Goal: Task Accomplishment & Management: Manage account settings

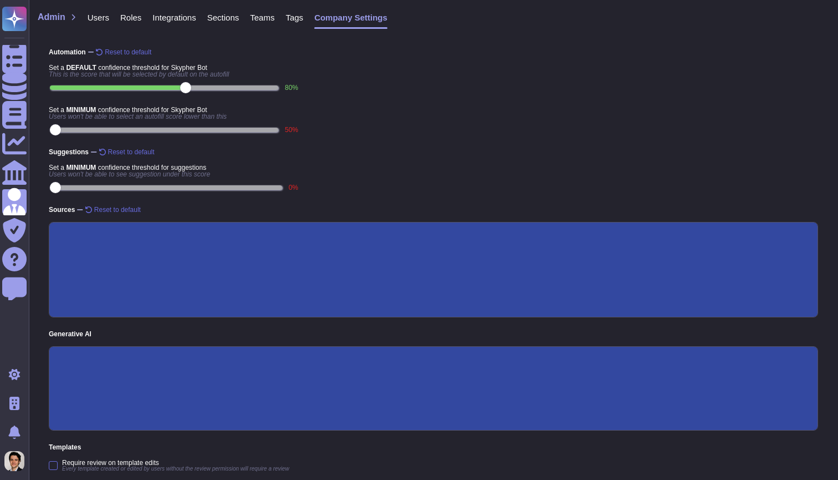
scroll to position [158, 0]
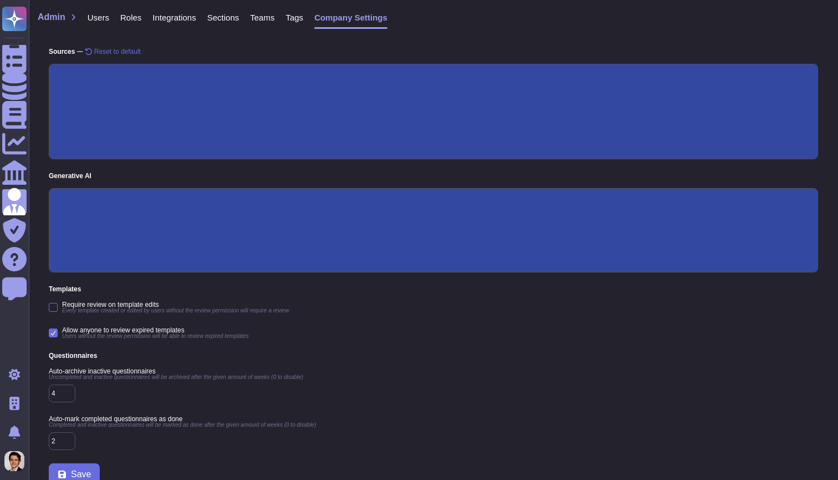
click at [605, 27] on div "Admin Users Roles Integrations Sections Teams Tags Company Settings" at bounding box center [434, 23] width 792 height 29
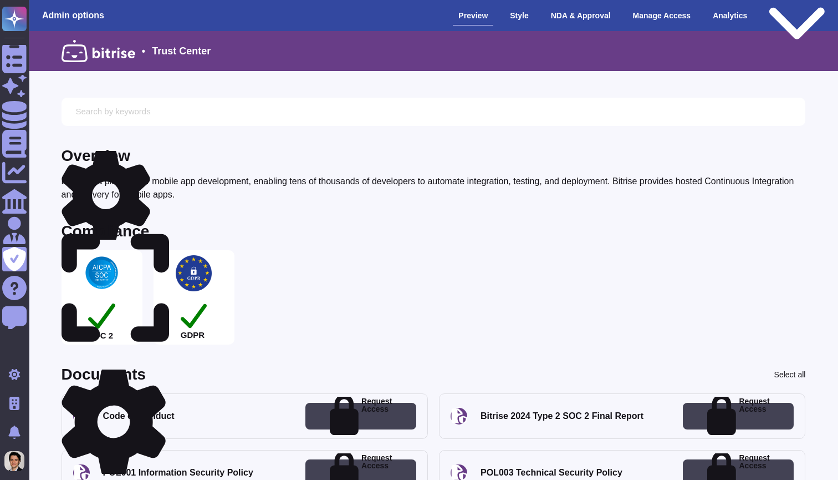
scroll to position [1438, 0]
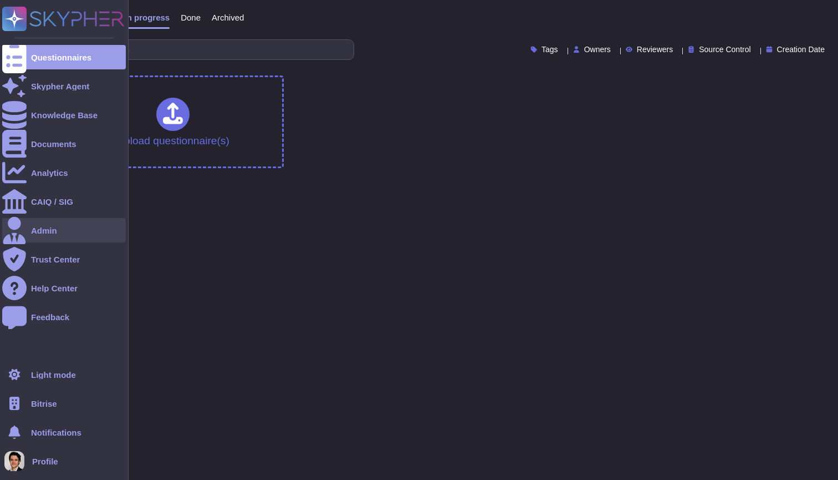
click at [83, 226] on div "Admin" at bounding box center [64, 230] width 124 height 24
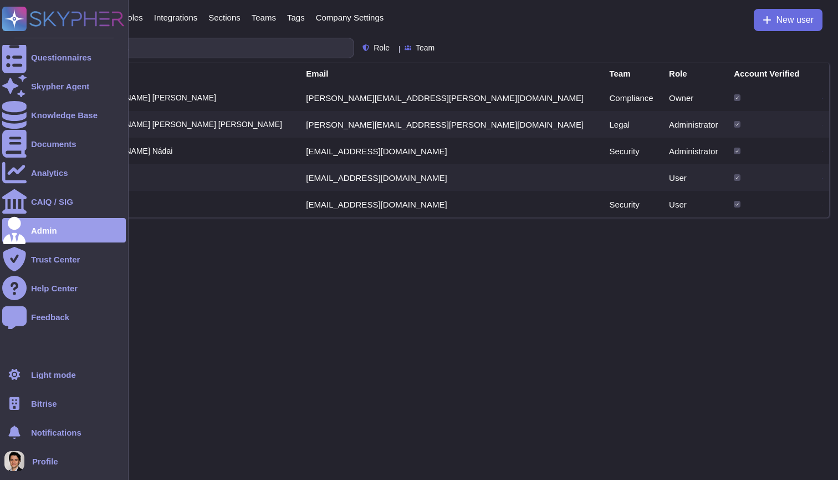
click at [56, 405] on span "Bitrise" at bounding box center [44, 403] width 26 height 8
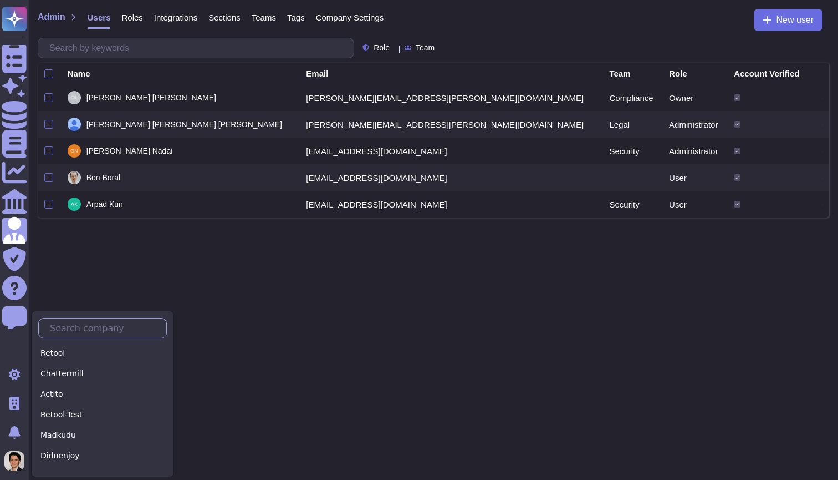
click at [91, 325] on input "text" at bounding box center [105, 327] width 122 height 19
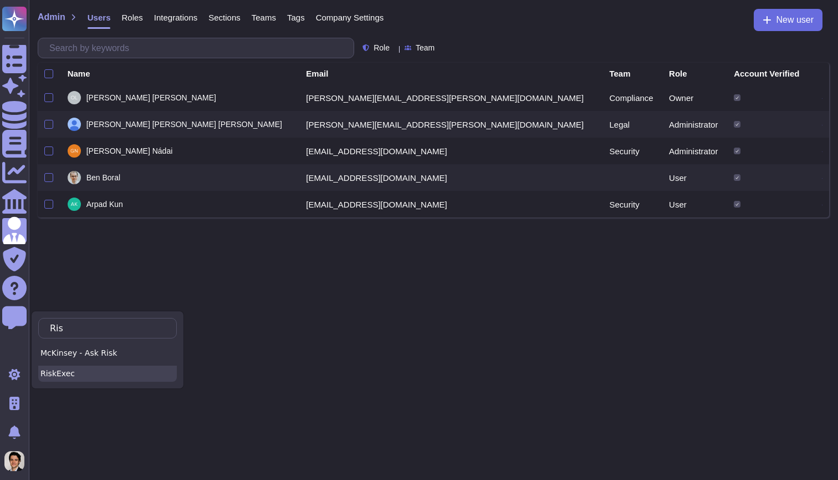
type input "Ris"
click at [85, 370] on div "RiskExec" at bounding box center [107, 373] width 139 height 16
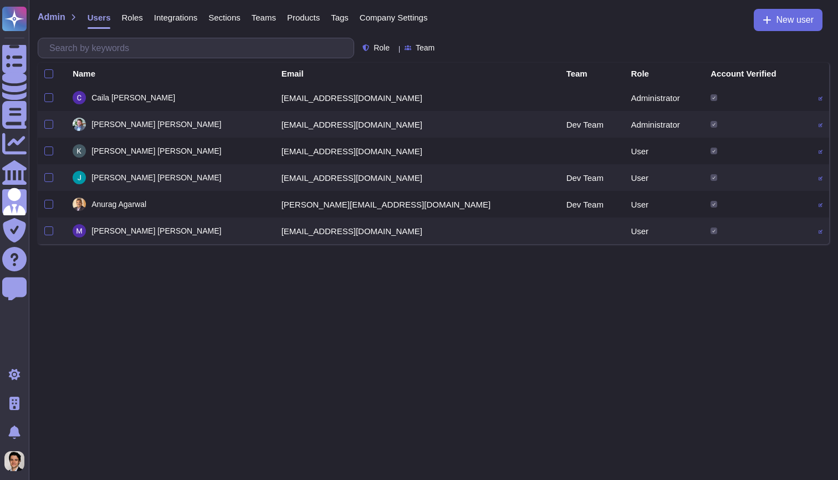
click at [819, 96] on icon at bounding box center [821, 98] width 4 height 4
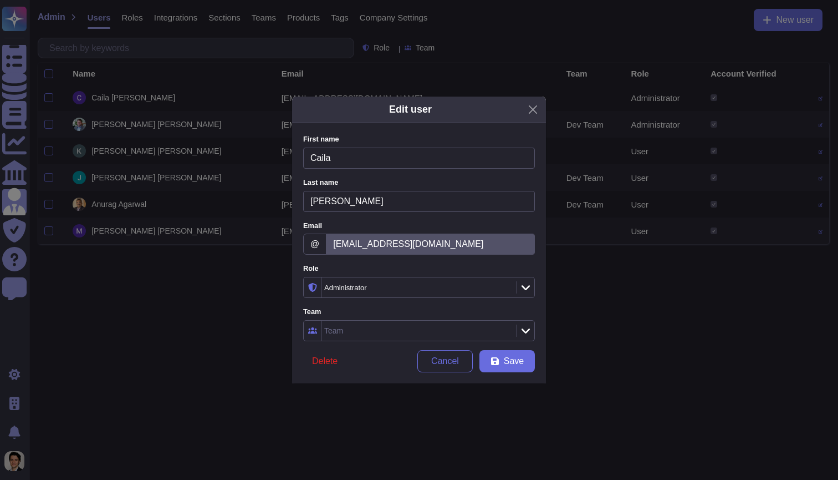
click at [398, 278] on div "Administrator" at bounding box center [418, 287] width 192 height 20
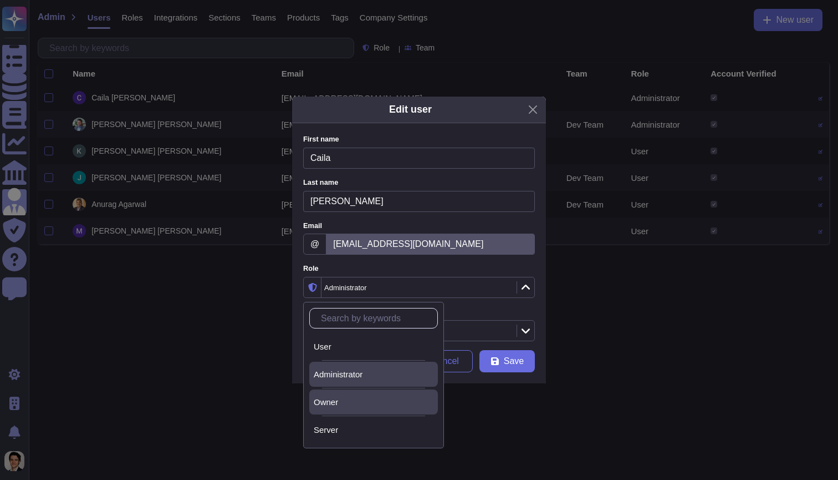
click at [367, 395] on div "Owner" at bounding box center [373, 401] width 129 height 25
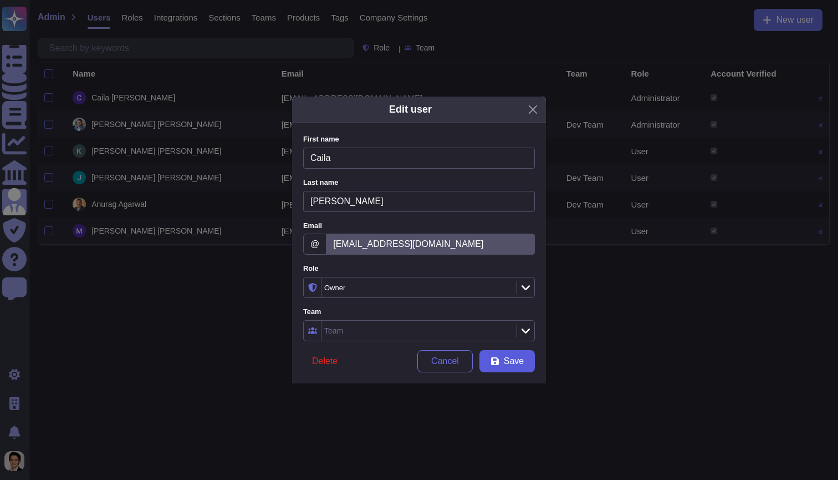
click at [507, 357] on span "Save" at bounding box center [514, 361] width 20 height 9
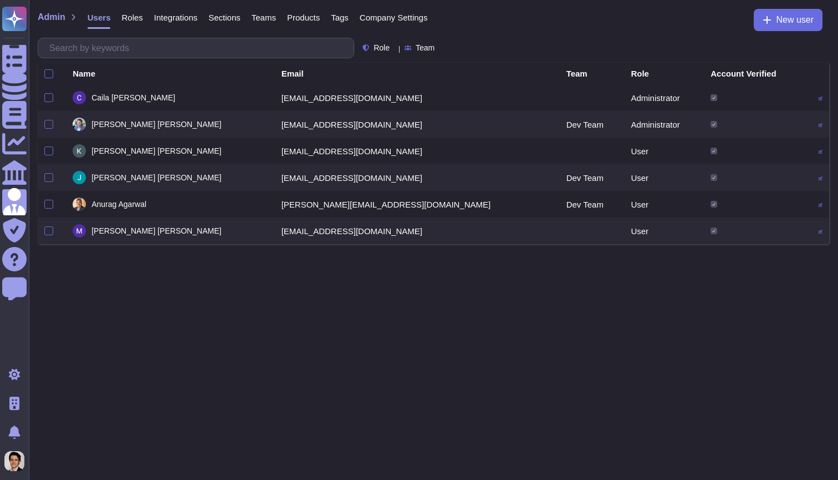
click at [819, 98] on icon at bounding box center [821, 98] width 4 height 4
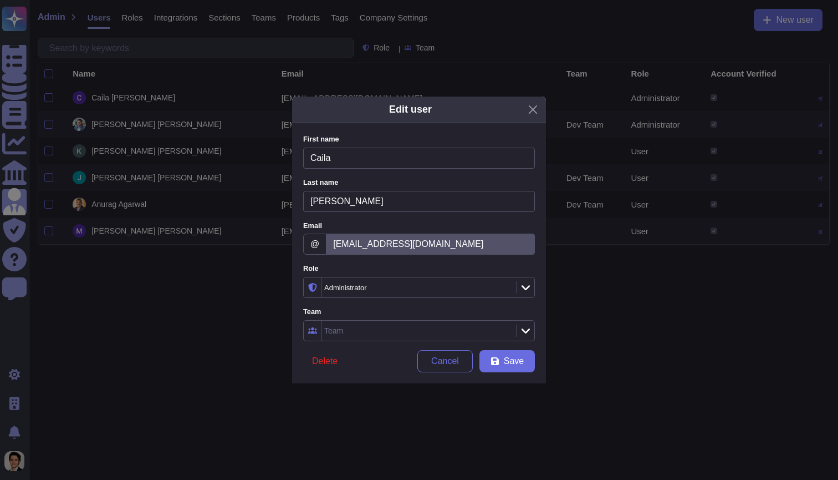
click at [451, 282] on div "Administrator" at bounding box center [418, 287] width 192 height 20
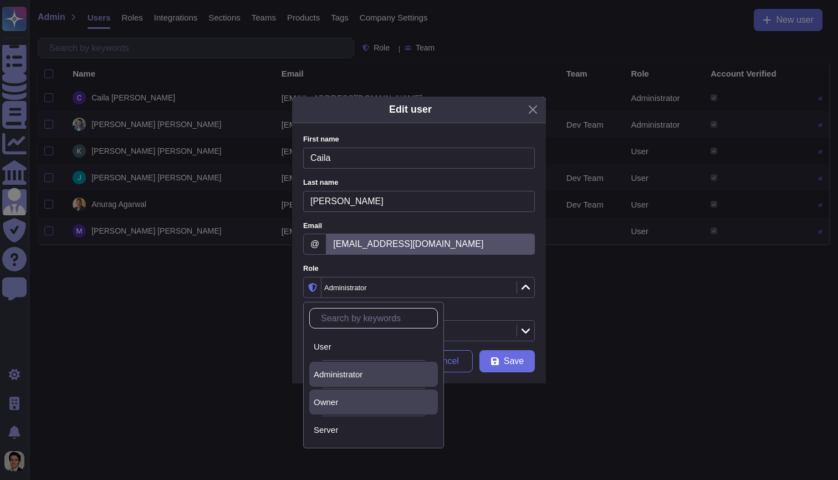
click at [381, 399] on div "Owner" at bounding box center [374, 402] width 120 height 10
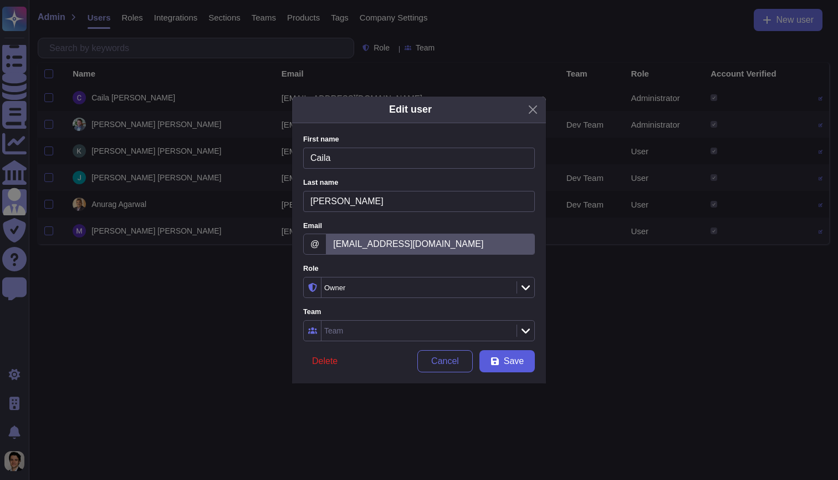
click at [501, 359] on button "Save" at bounding box center [507, 361] width 55 height 22
